Goal: Task Accomplishment & Management: Manage account settings

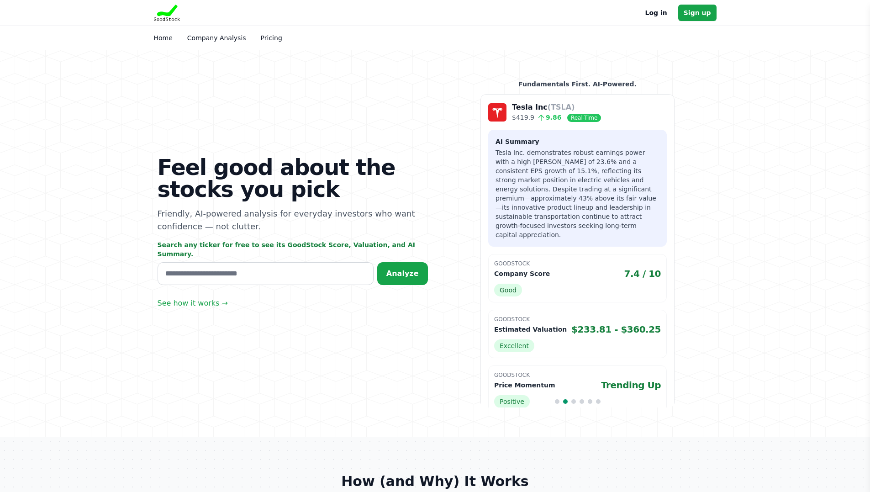
click at [663, 12] on link "Log in" at bounding box center [656, 12] width 22 height 11
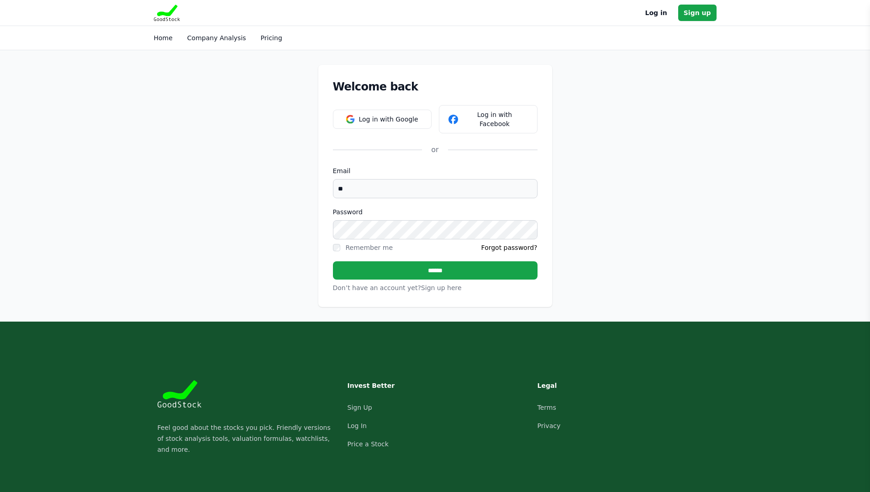
type input "*"
drag, startPoint x: 381, startPoint y: 113, endPoint x: 278, endPoint y: 170, distance: 118.2
click at [274, 167] on div "Welcome back Log in with Google Log in with Facebook or Email Password Remember…" at bounding box center [435, 185] width 584 height 271
click at [434, 180] on input "Email" at bounding box center [435, 188] width 205 height 19
click at [416, 120] on button "Log in with Google" at bounding box center [382, 119] width 99 height 19
